Goal: Task Accomplishment & Management: Manage account settings

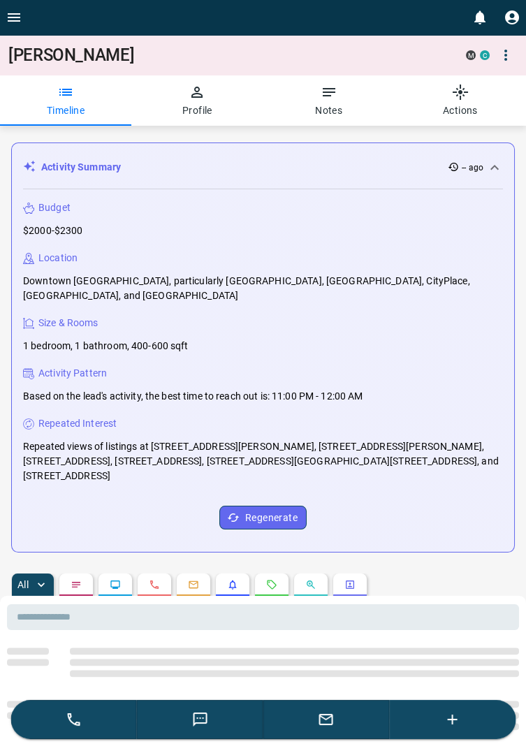
click at [13, 15] on icon "Open drawer" at bounding box center [14, 17] width 17 height 17
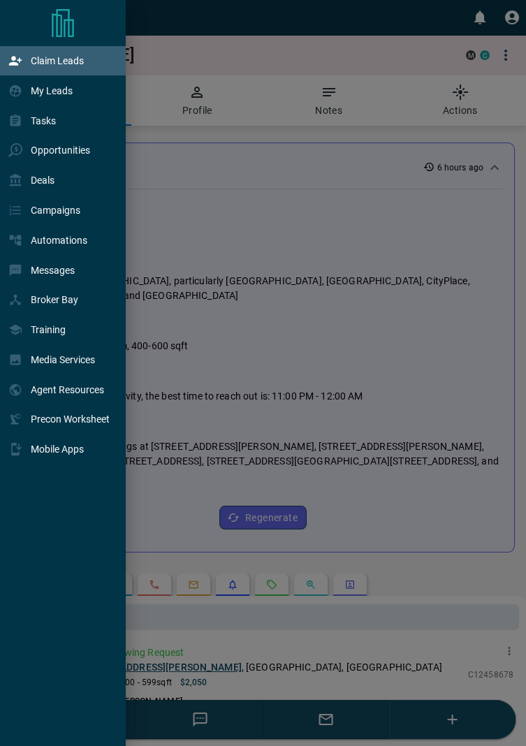
click at [76, 59] on p "Claim Leads" at bounding box center [57, 60] width 53 height 11
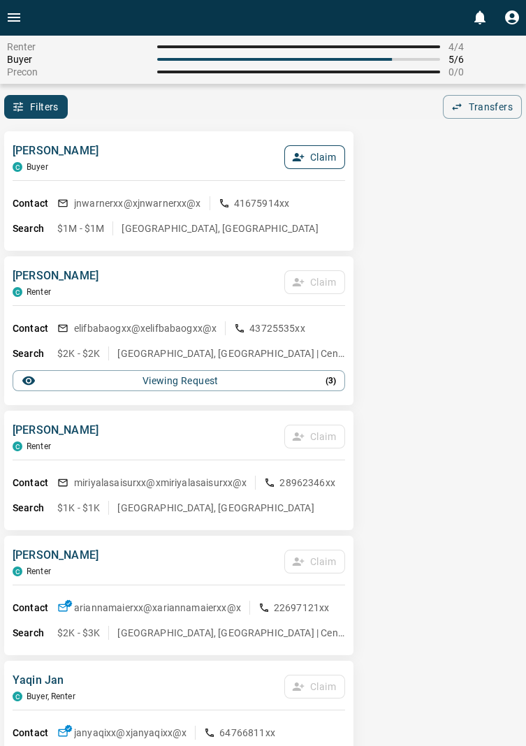
click at [324, 151] on button "Claim" at bounding box center [314, 157] width 61 height 24
click at [318, 150] on button "Confirm Claim" at bounding box center [295, 157] width 100 height 24
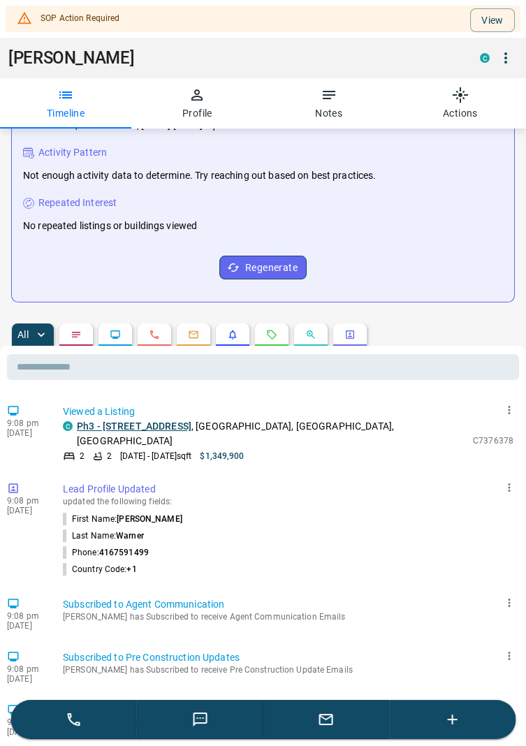
scroll to position [375, 0]
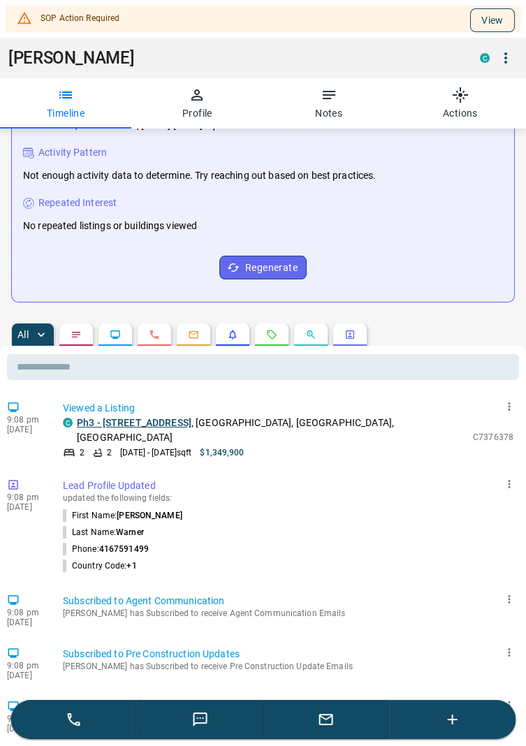
click at [505, 20] on button "View" at bounding box center [492, 20] width 45 height 24
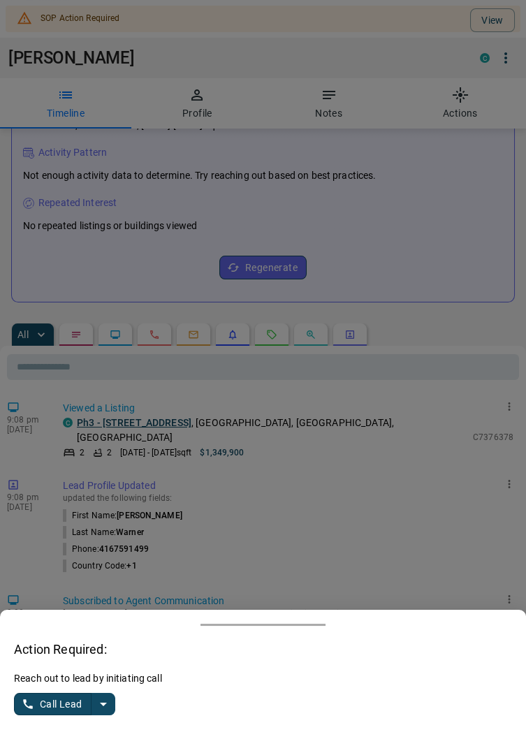
click at [115, 716] on button "split button" at bounding box center [104, 704] width 24 height 22
click at [74, 688] on li "Log Manual Call" at bounding box center [65, 677] width 85 height 21
click at [31, 716] on button "Log Manual Call" at bounding box center [60, 704] width 92 height 22
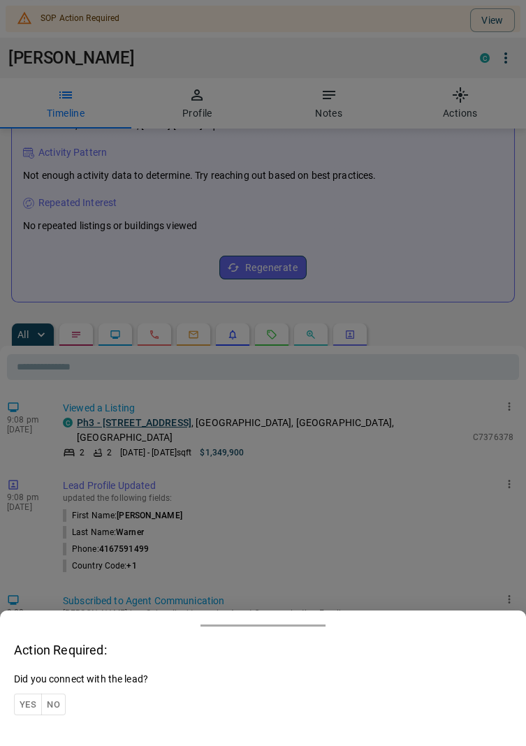
click at [24, 716] on button "Yes" at bounding box center [28, 705] width 28 height 22
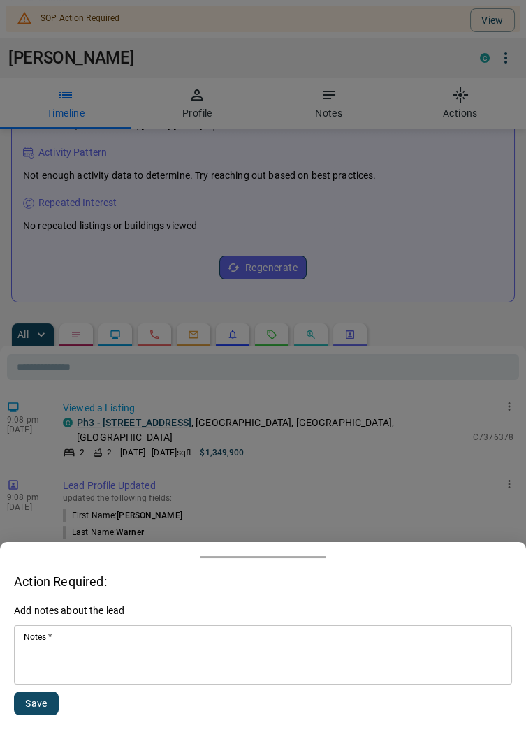
click at [79, 679] on textarea "Notes   *" at bounding box center [263, 656] width 479 height 48
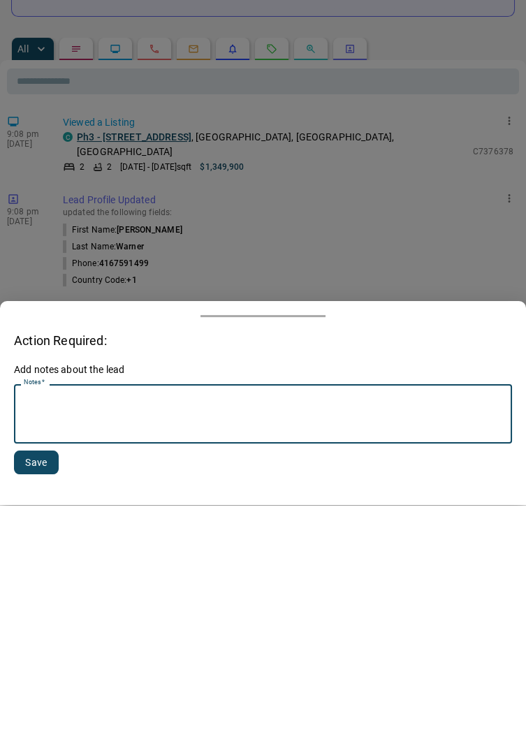
scroll to position [362, 0]
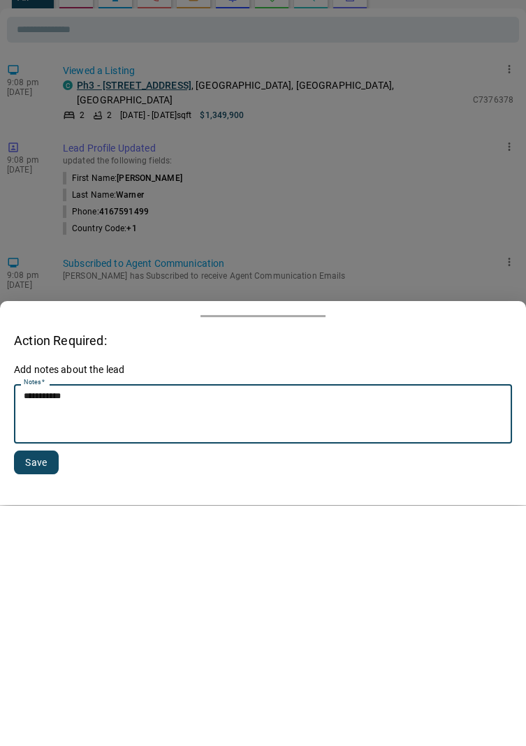
type textarea "**********"
click at [40, 701] on button "Save" at bounding box center [36, 704] width 45 height 24
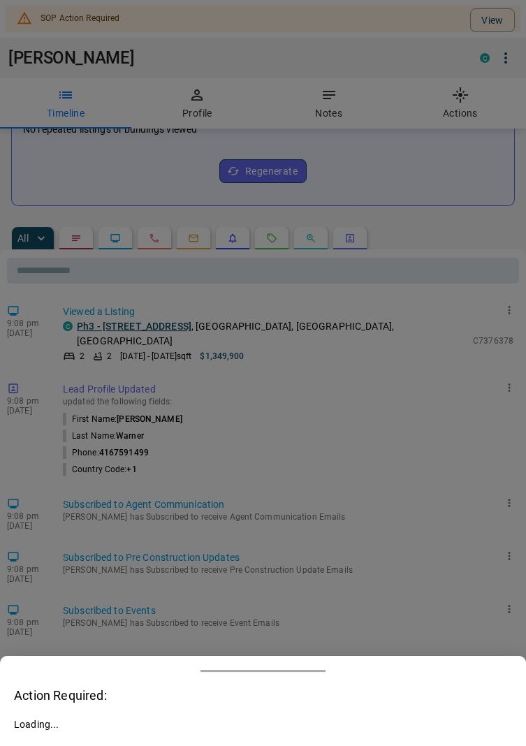
scroll to position [324, 0]
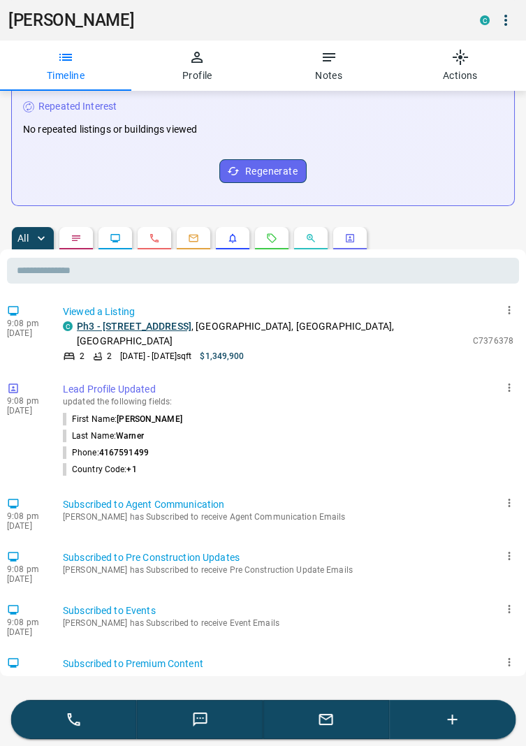
click at [335, 725] on button "button" at bounding box center [326, 719] width 126 height 39
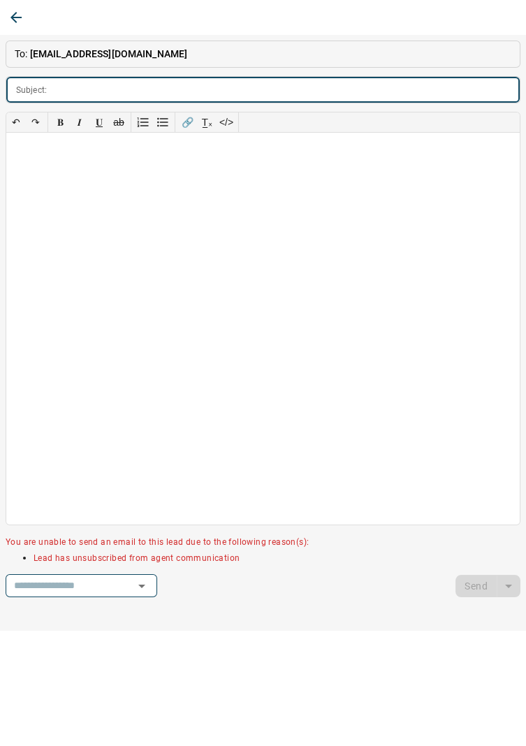
click at [28, 19] on button "button" at bounding box center [15, 17] width 25 height 25
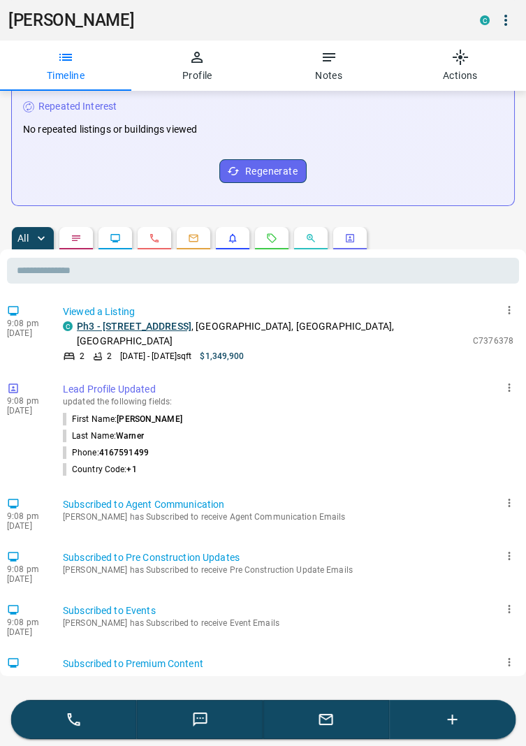
click at [339, 724] on button "button" at bounding box center [326, 719] width 126 height 39
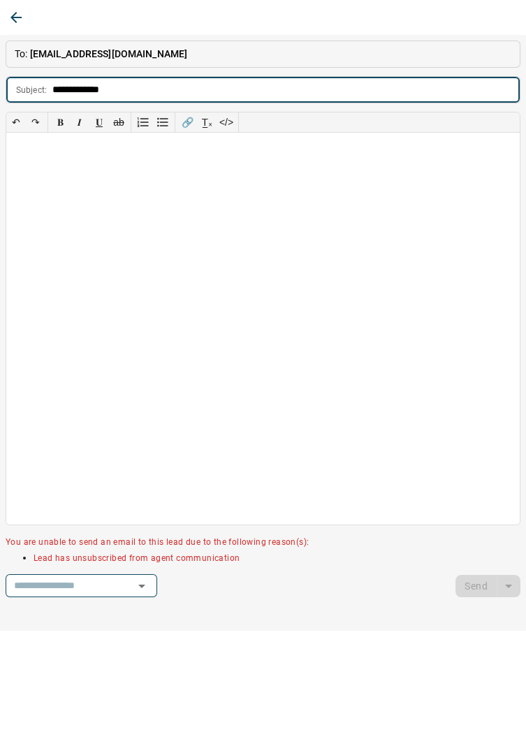
type input "**********"
click at [45, 157] on div at bounding box center [263, 329] width 514 height 392
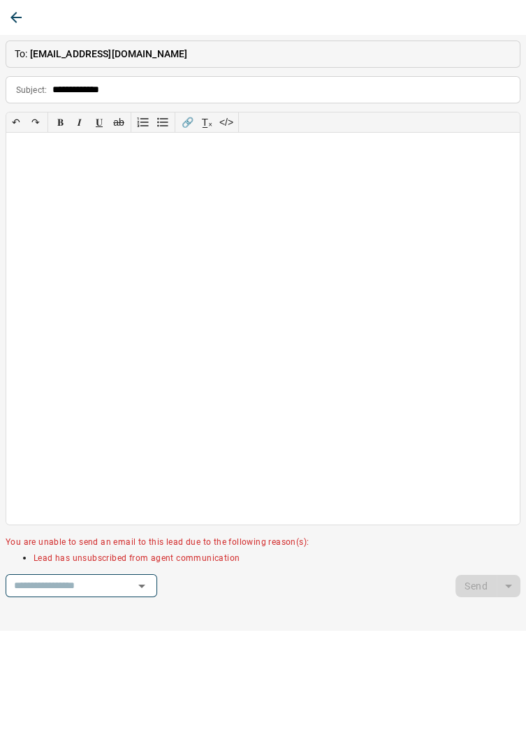
click at [27, 14] on button "button" at bounding box center [15, 17] width 25 height 25
